Goal: Transaction & Acquisition: Purchase product/service

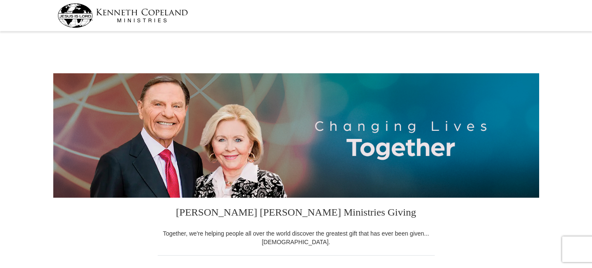
select select "LA"
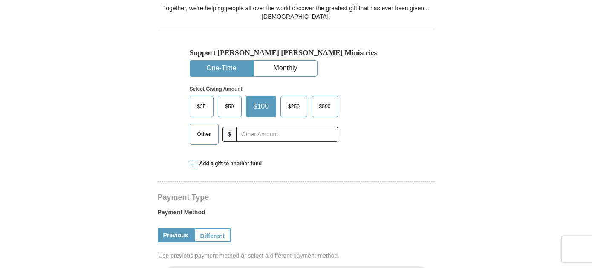
scroll to position [227, 0]
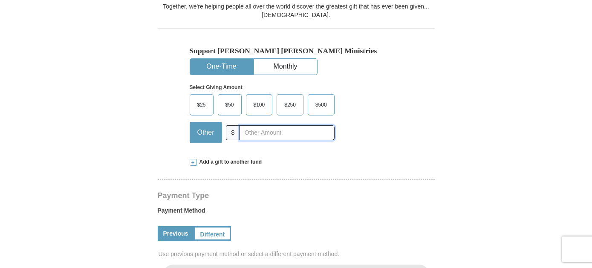
click at [265, 135] on input "text" at bounding box center [286, 132] width 95 height 15
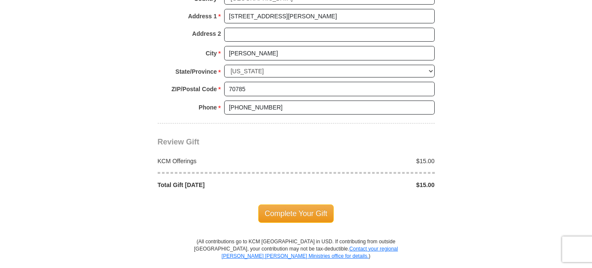
scroll to position [681, 0]
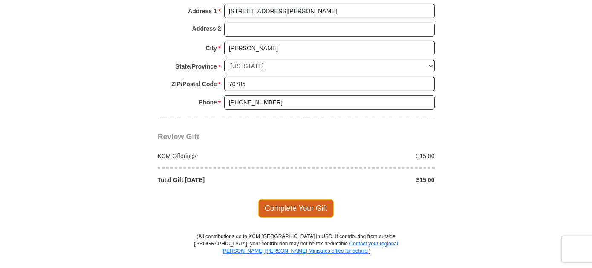
type input "15.00"
click at [293, 199] on span "Complete Your Gift" at bounding box center [295, 208] width 75 height 18
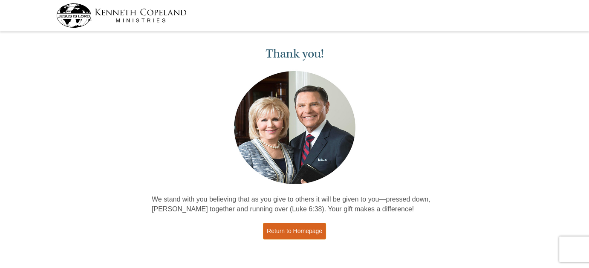
click at [287, 236] on link "Return to Homepage" at bounding box center [294, 231] width 63 height 17
